Goal: Information Seeking & Learning: Find specific fact

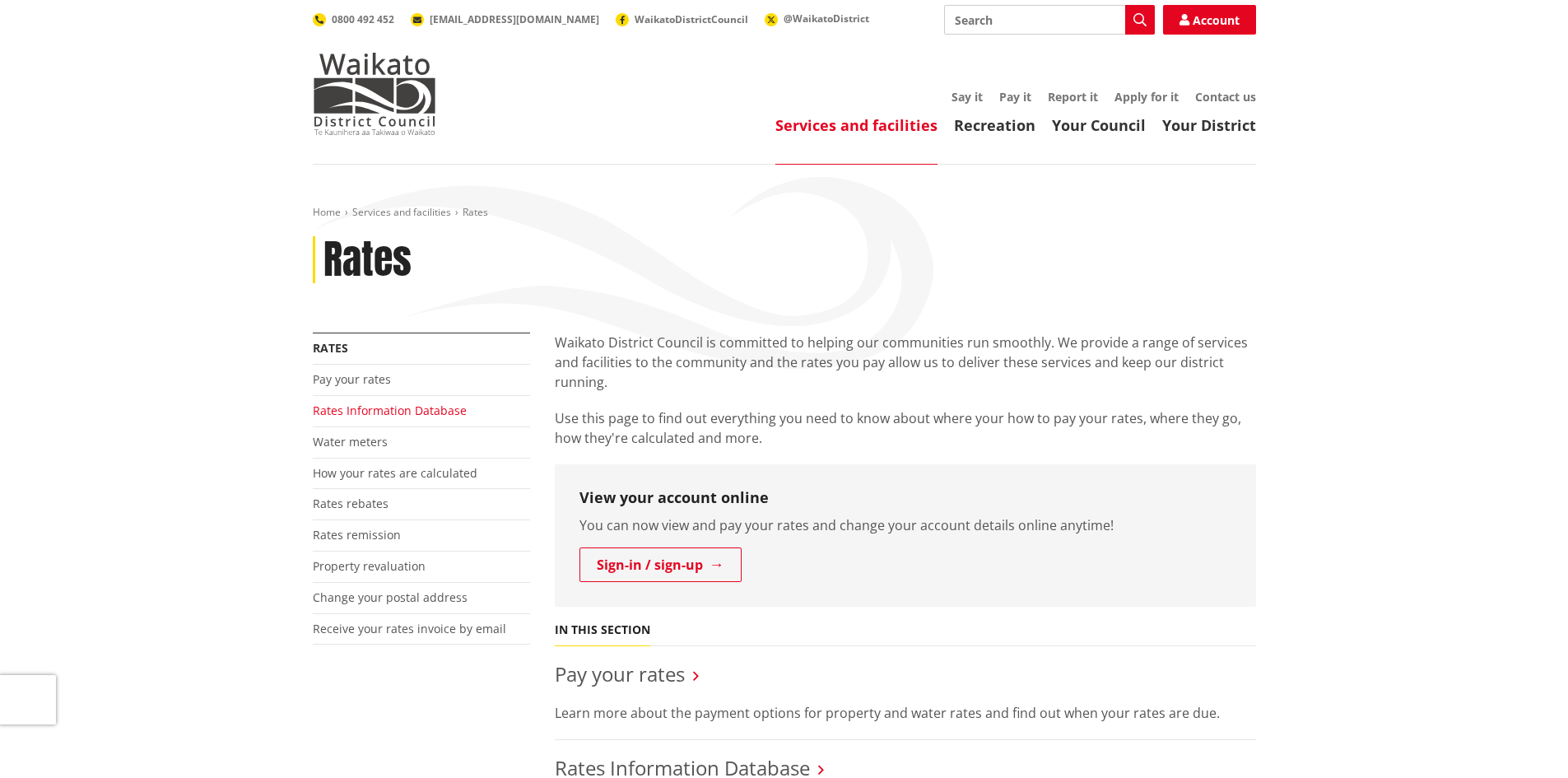
click at [425, 408] on link "Rates Information Database" at bounding box center [389, 410] width 154 height 16
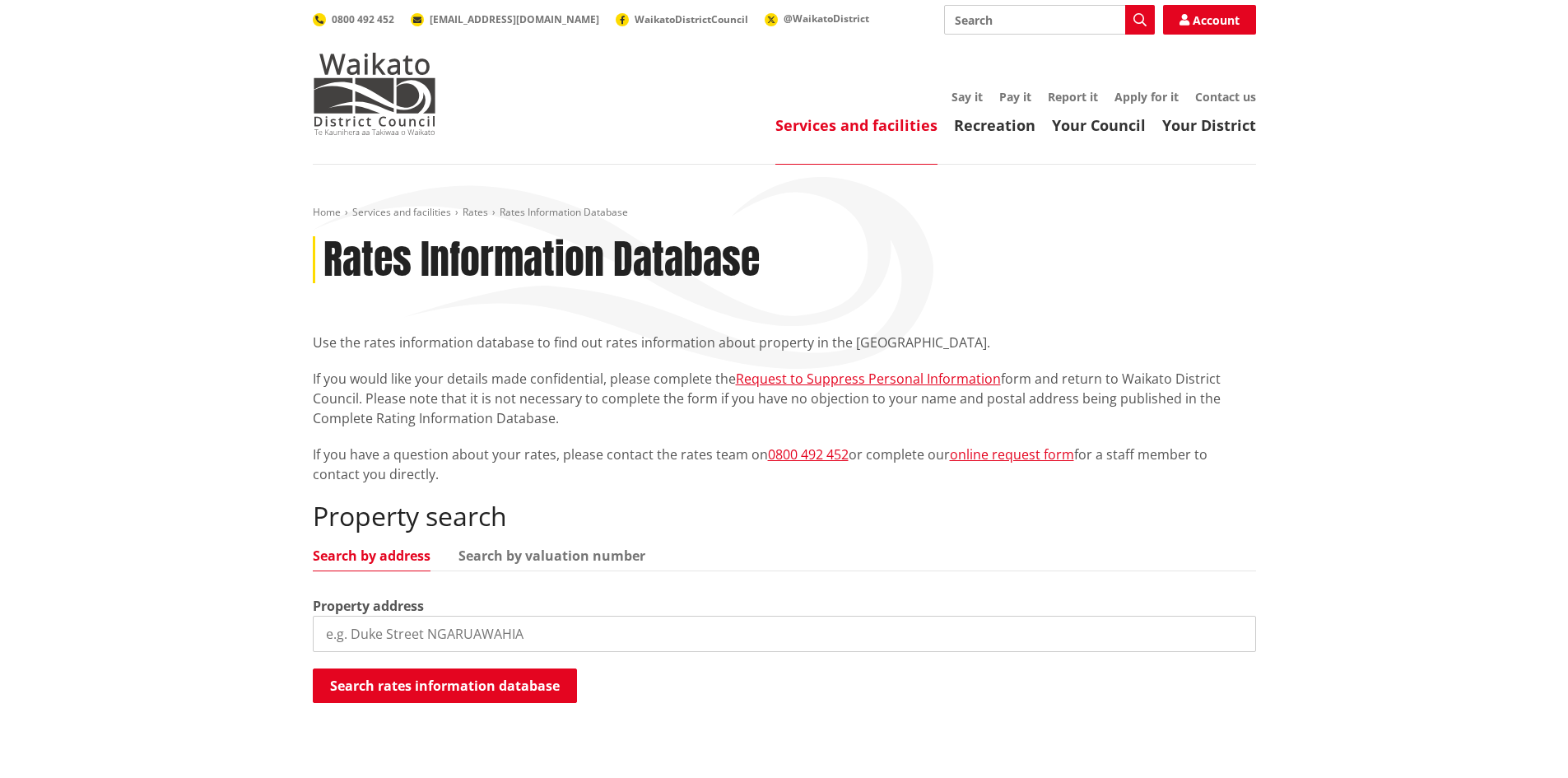
click at [507, 633] on input "search" at bounding box center [784, 632] width 943 height 36
type input "1 kingsley"
click at [447, 686] on button "Search rates information database" at bounding box center [444, 686] width 264 height 35
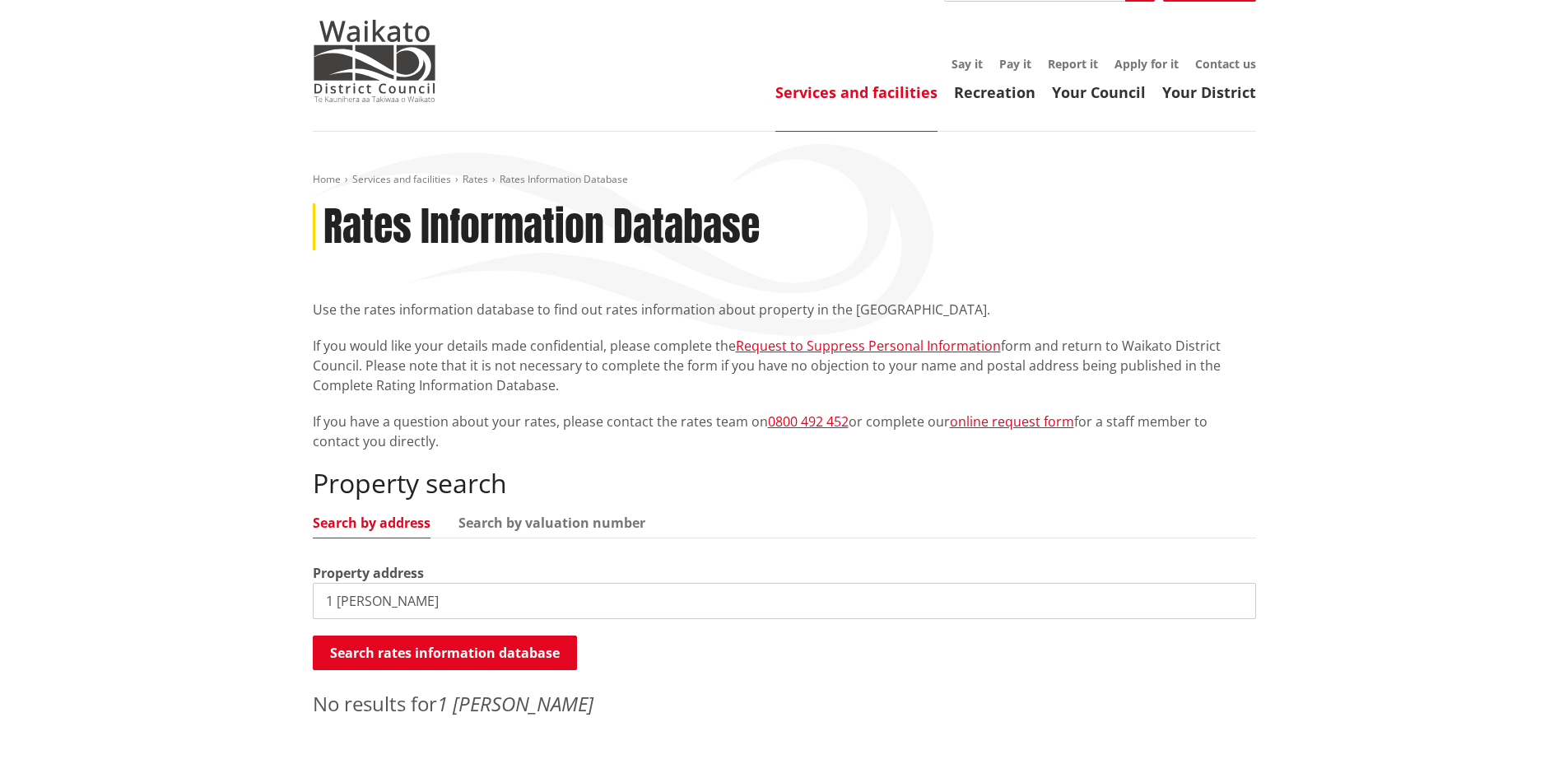
scroll to position [82, 0]
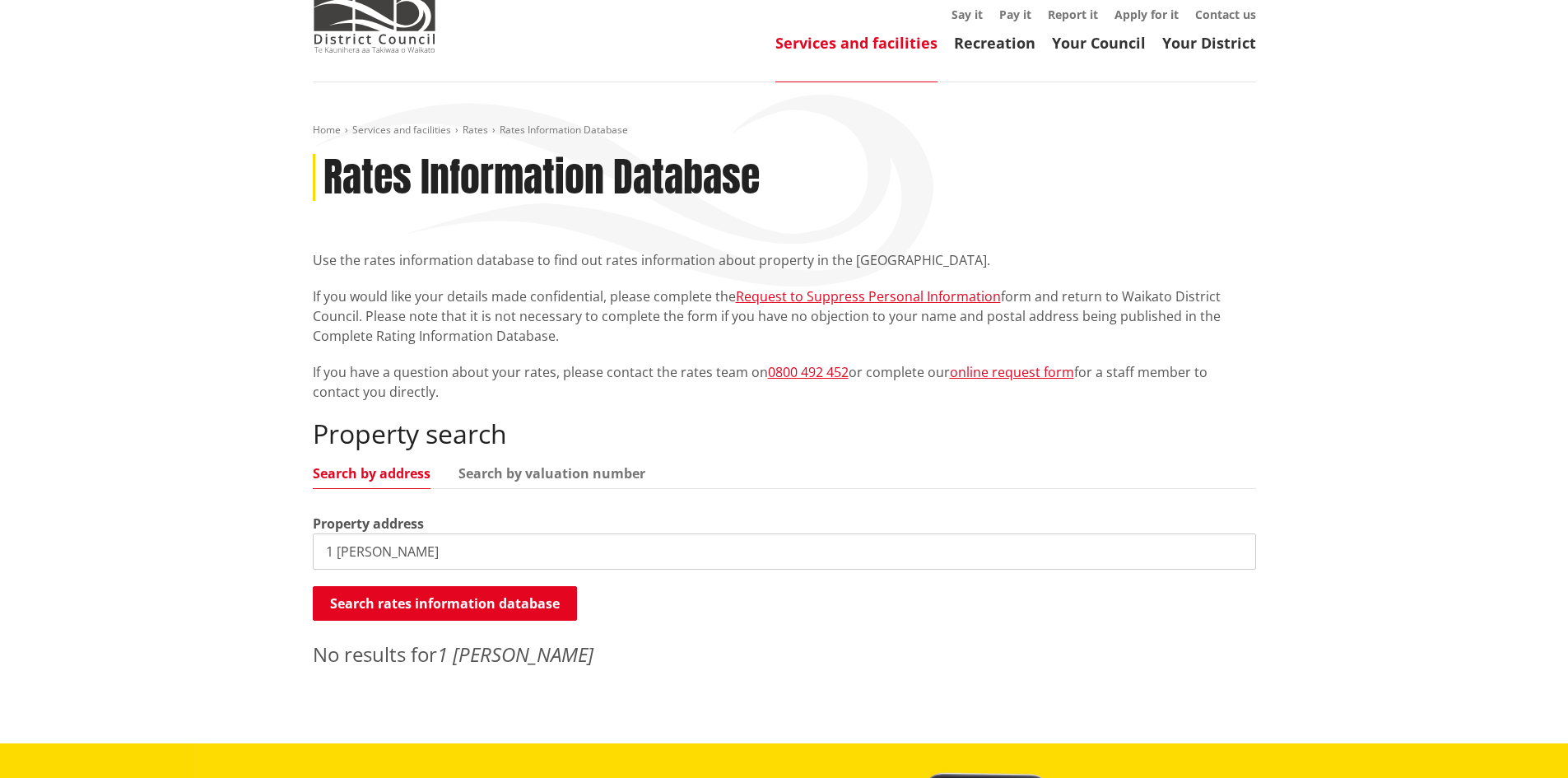
click at [411, 548] on input "1 kingsley" at bounding box center [784, 551] width 943 height 36
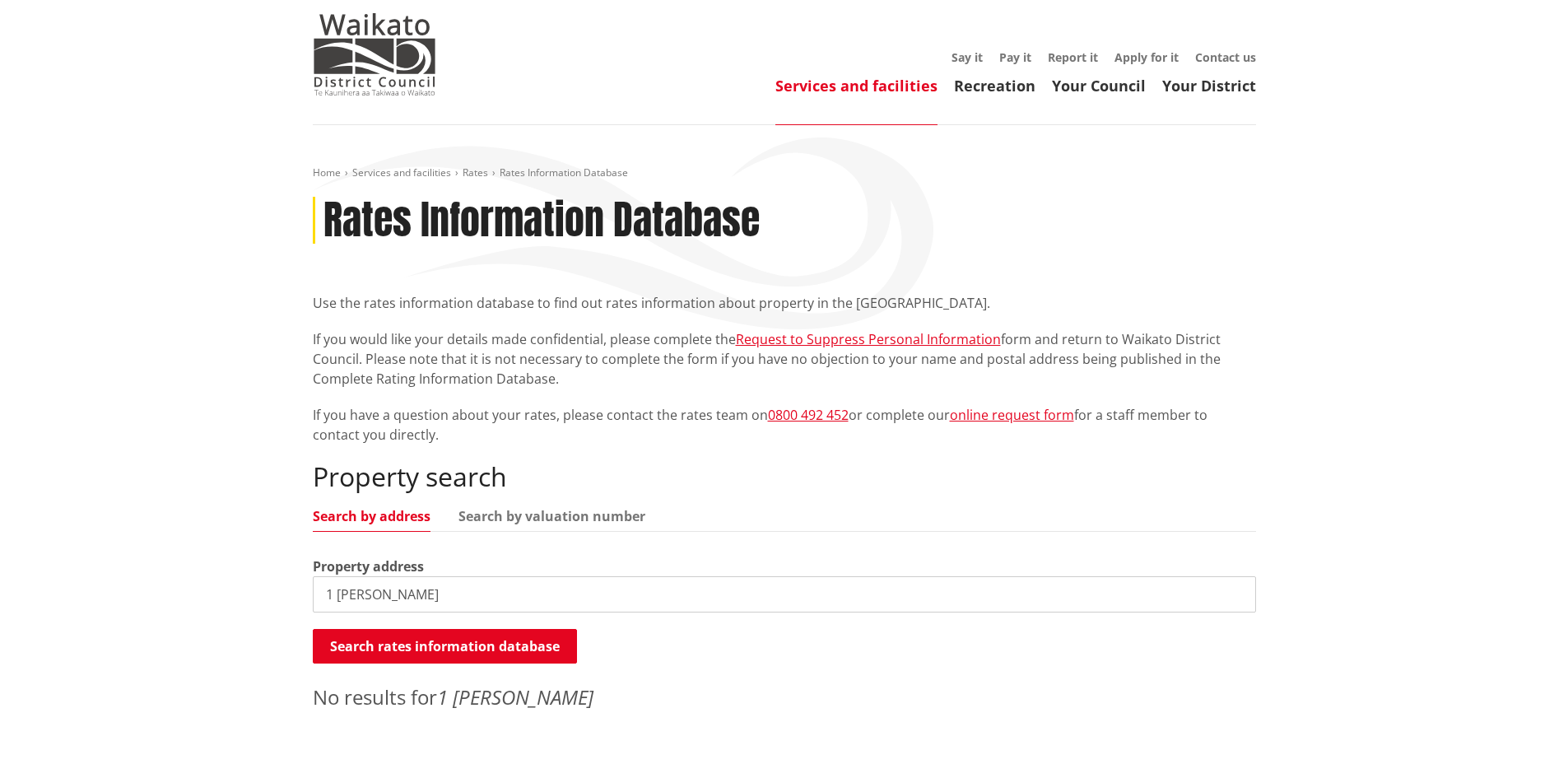
scroll to position [0, 0]
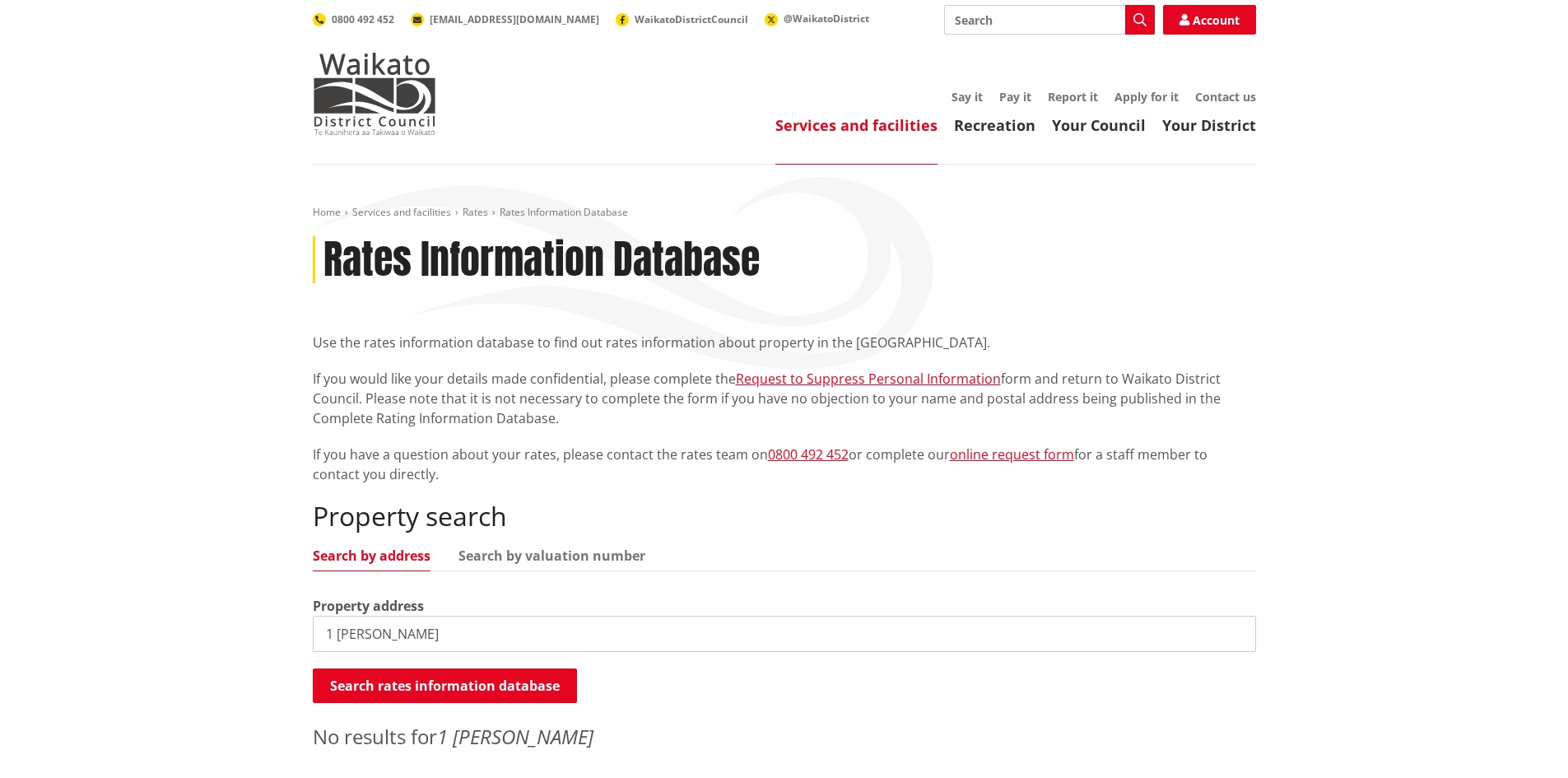
click at [426, 630] on input "1 kingsley" at bounding box center [784, 632] width 943 height 36
